Goal: Transaction & Acquisition: Purchase product/service

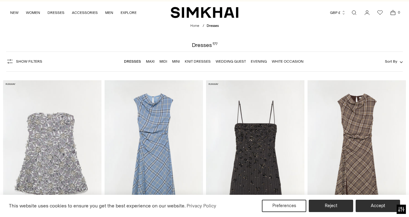
click at [256, 62] on link "Evening" at bounding box center [259, 61] width 16 height 4
click at [232, 64] on li "Wedding Guest" at bounding box center [231, 62] width 30 height 6
click at [229, 60] on link "Wedding Guest" at bounding box center [231, 61] width 30 height 4
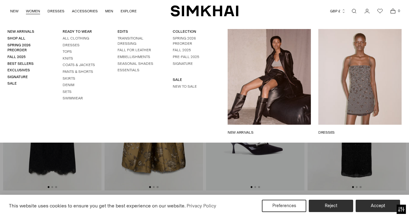
scroll to position [58, 0]
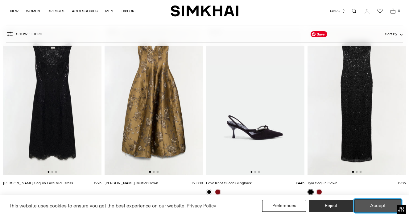
click at [369, 207] on button "Accept" at bounding box center [377, 205] width 47 height 13
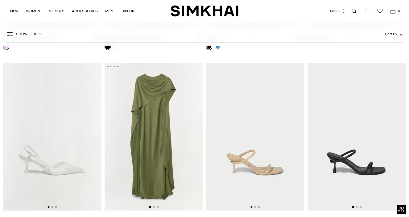
scroll to position [4549, 0]
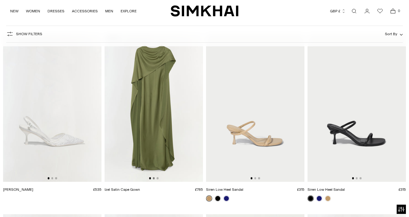
click at [153, 179] on button "Go to slide 2" at bounding box center [154, 178] width 2 height 2
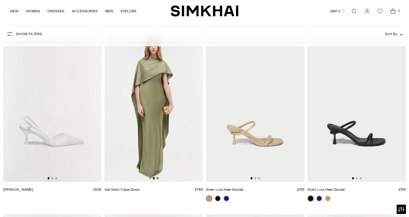
click at [157, 179] on button "Go to slide 3" at bounding box center [158, 178] width 2 height 2
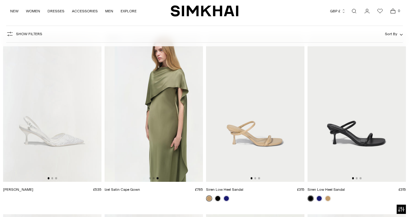
scroll to position [0, 197]
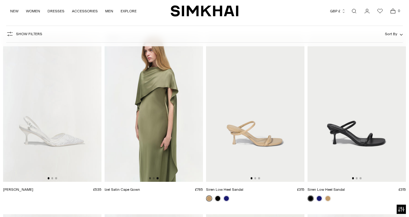
click at [150, 179] on button "Go to slide 1" at bounding box center [150, 178] width 2 height 2
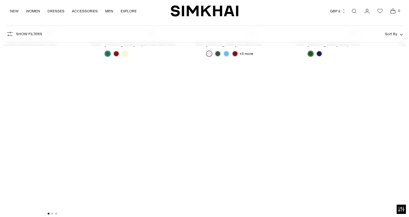
scroll to position [5053, 0]
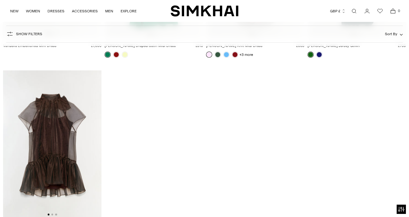
drag, startPoint x: 140, startPoint y: 132, endPoint x: 200, endPoint y: 2, distance: 143.0
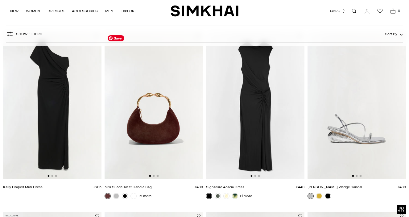
scroll to position [1859, 0]
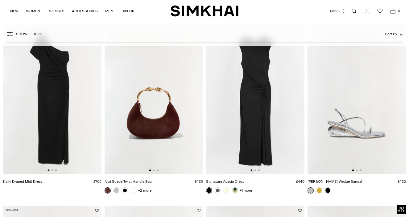
drag, startPoint x: 231, startPoint y: 181, endPoint x: 271, endPoint y: 1, distance: 184.9
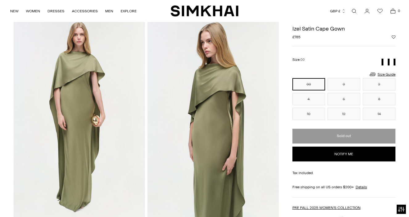
scroll to position [26, 0]
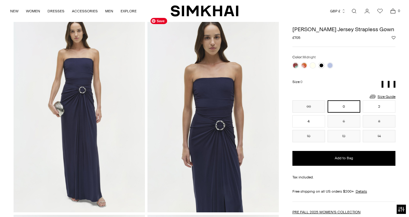
scroll to position [27, 0]
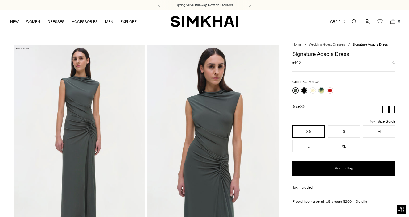
click at [295, 92] on link at bounding box center [295, 90] width 6 height 6
